Goal: Task Accomplishment & Management: Manage account settings

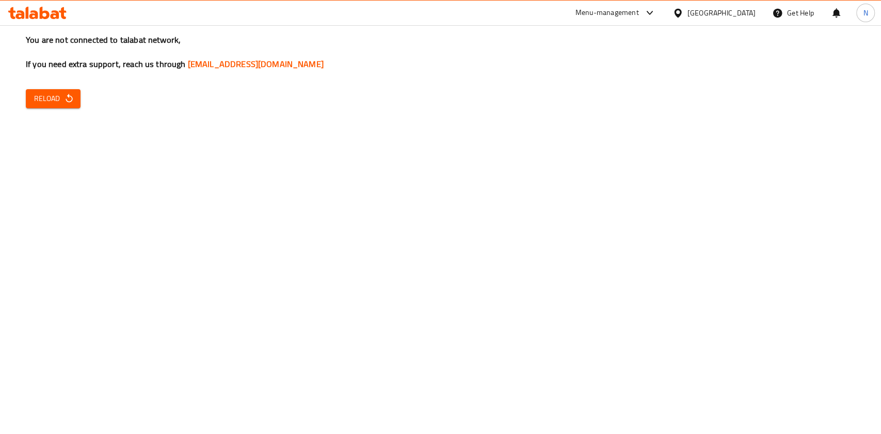
click at [45, 103] on span "Reload" at bounding box center [53, 98] width 38 height 13
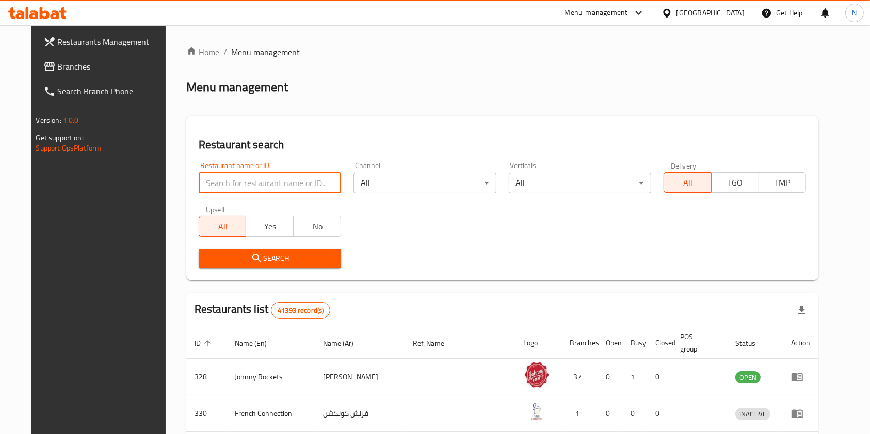
click at [232, 187] on input "search" at bounding box center [270, 183] width 142 height 21
type input "chatime"
click at [275, 262] on span "Search" at bounding box center [270, 258] width 126 height 13
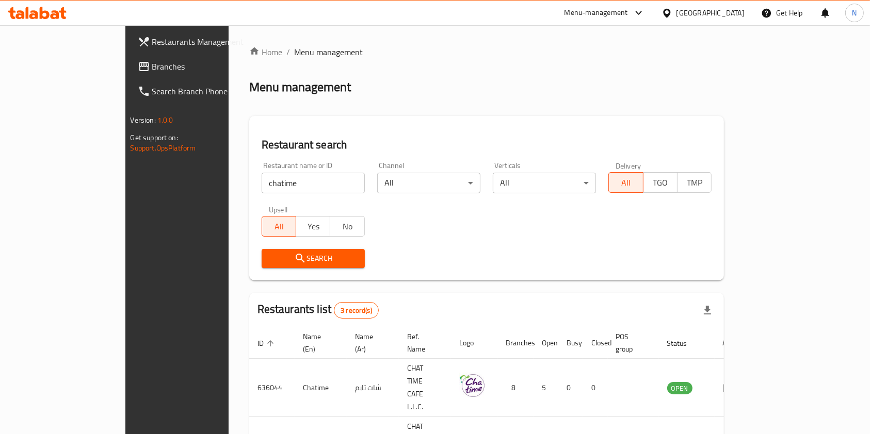
scroll to position [15, 0]
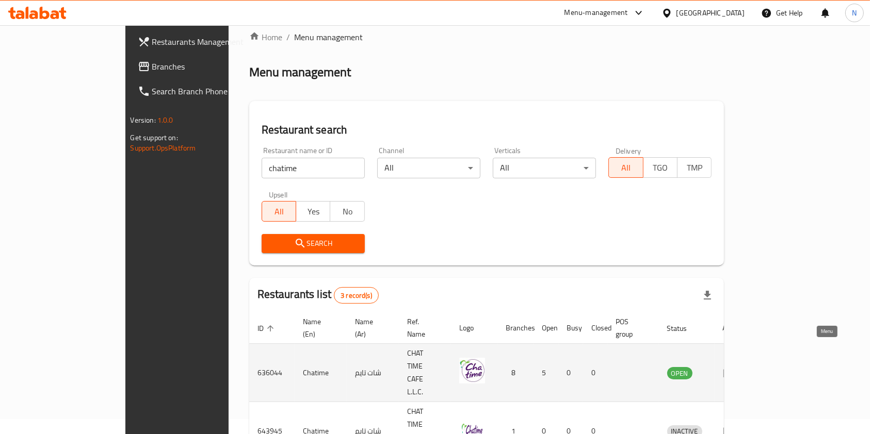
click at [735, 367] on icon "enhanced table" at bounding box center [729, 373] width 12 height 12
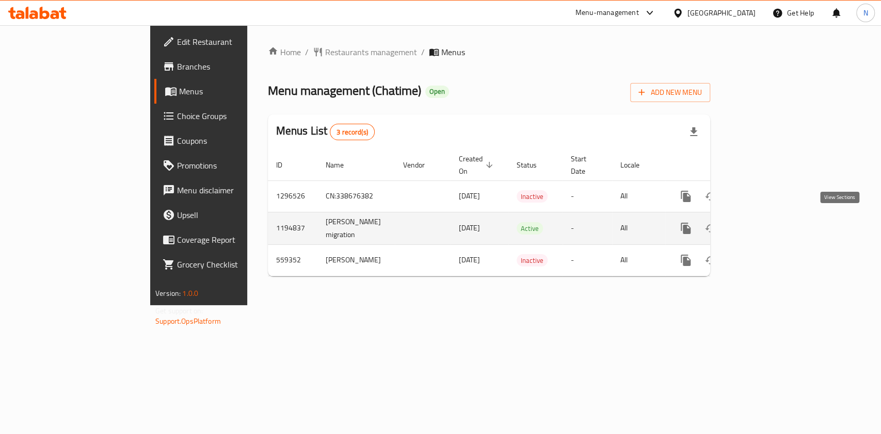
click at [766, 224] on icon "enhanced table" at bounding box center [760, 228] width 12 height 12
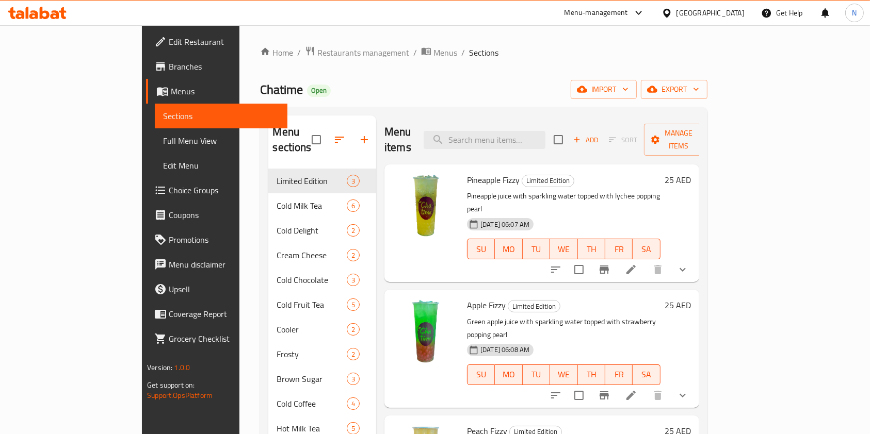
click at [169, 39] on span "Edit Restaurant" at bounding box center [224, 42] width 110 height 12
